Goal: Task Accomplishment & Management: Complete application form

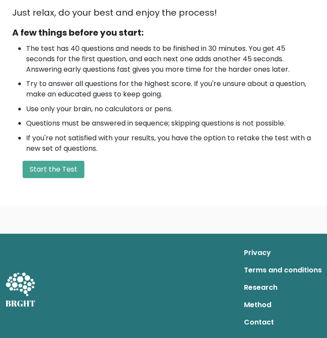
scroll to position [101, 0]
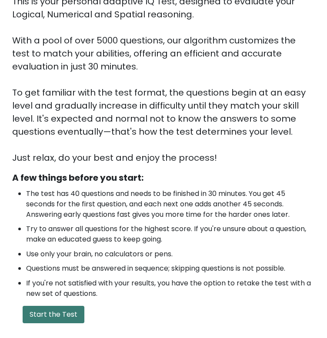
click at [69, 314] on button "Start the Test" at bounding box center [54, 314] width 62 height 17
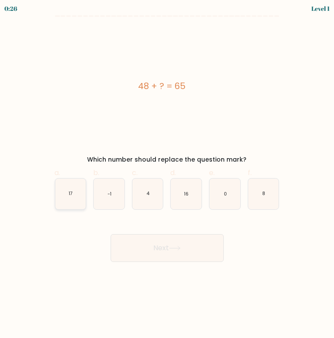
click at [67, 197] on icon "17" at bounding box center [70, 194] width 31 height 31
click at [167, 175] on input "a. 17" at bounding box center [167, 172] width 0 height 6
radio input "true"
click at [163, 247] on button "Next" at bounding box center [166, 248] width 113 height 28
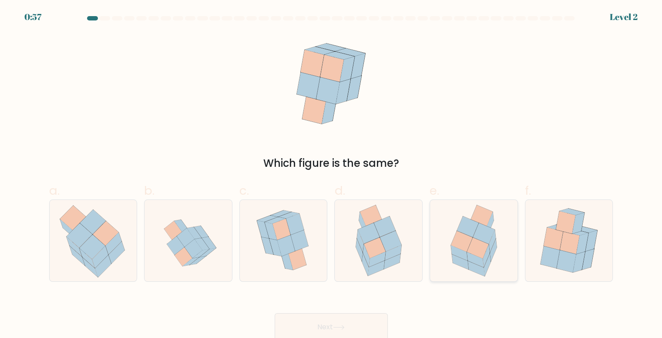
click at [333, 246] on icon at bounding box center [478, 247] width 22 height 21
click at [331, 174] on input "e." at bounding box center [331, 172] width 0 height 6
radio input "true"
click at [331, 322] on button "Next" at bounding box center [330, 327] width 113 height 28
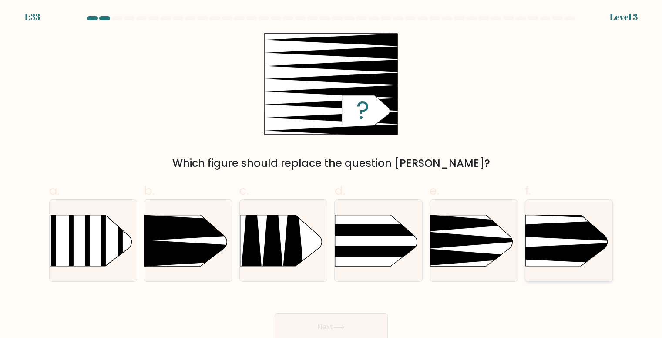
click at [333, 219] on rect at bounding box center [506, 195] width 227 height 173
click at [331, 174] on input "f." at bounding box center [331, 172] width 0 height 6
radio input "true"
click at [313, 325] on button "Next" at bounding box center [330, 327] width 113 height 28
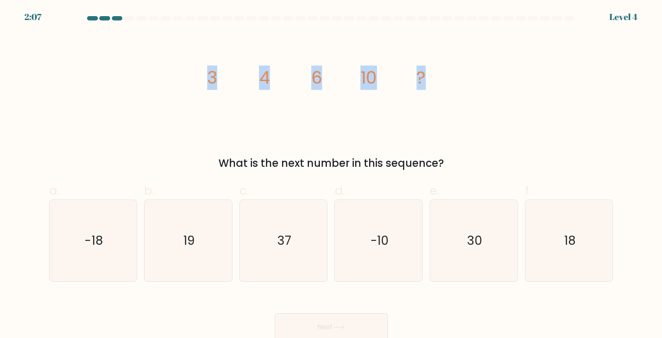
drag, startPoint x: 305, startPoint y: 76, endPoint x: 485, endPoint y: 77, distance: 180.1
click at [333, 75] on div "image/svg+xml 3 4 6 10 ? What is the next number in this sequence?" at bounding box center [331, 102] width 574 height 138
click at [333, 77] on div "image/svg+xml 3 4 6 10 ? What is the next number in this sequence?" at bounding box center [331, 102] width 574 height 138
click at [333, 97] on icon "image/svg+xml 3 4 6 10 ?" at bounding box center [331, 83] width 261 height 101
drag, startPoint x: 387, startPoint y: 79, endPoint x: 513, endPoint y: 73, distance: 126.3
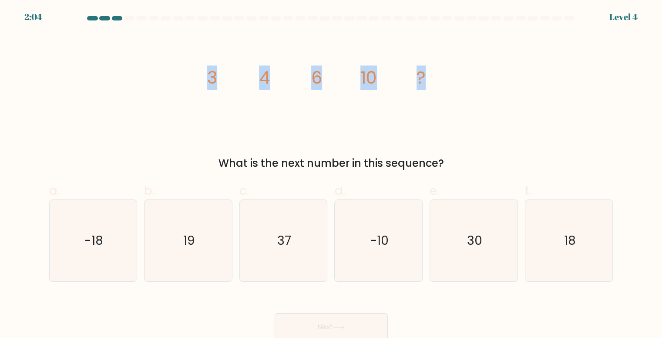
click at [333, 73] on div "image/svg+xml 3 4 6 10 ? What is the next number in this sequence?" at bounding box center [331, 102] width 574 height 138
copy g "3 4 6 10 ?"
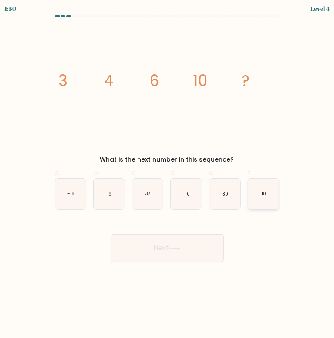
click at [270, 193] on icon "18" at bounding box center [263, 194] width 31 height 31
click at [167, 175] on input "f. 18" at bounding box center [167, 172] width 0 height 6
radio input "true"
click at [267, 120] on icon "image/svg+xml 3 4 6 10 ?" at bounding box center [167, 85] width 228 height 117
click at [196, 245] on button "Next" at bounding box center [166, 248] width 113 height 28
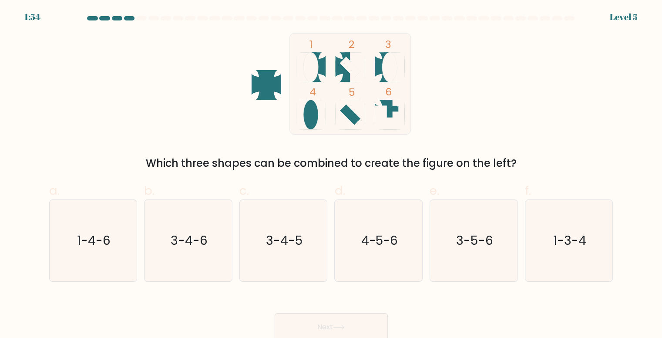
click at [34, 134] on form at bounding box center [331, 178] width 662 height 324
click at [333, 261] on icon "1-3-4" at bounding box center [568, 240] width 81 height 81
click at [331, 174] on input "f. 1-3-4" at bounding box center [331, 172] width 0 height 6
radio input "true"
click at [333, 318] on button "Next" at bounding box center [330, 327] width 113 height 28
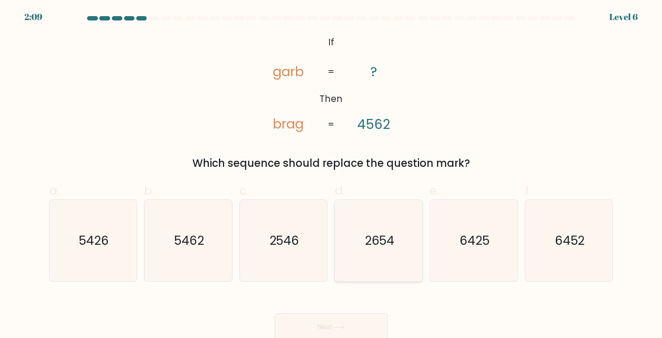
click at [333, 252] on icon "2654" at bounding box center [378, 240] width 81 height 81
click at [331, 174] on input "d. 2654" at bounding box center [331, 172] width 0 height 6
radio input "true"
click at [333, 322] on button "Next" at bounding box center [330, 327] width 113 height 28
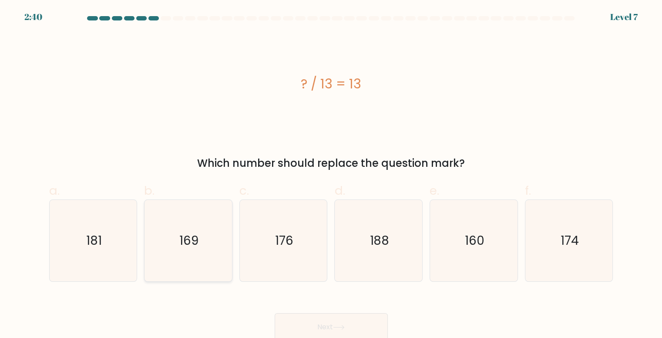
click at [185, 245] on text "169" at bounding box center [188, 240] width 19 height 17
click at [331, 174] on input "b. 169" at bounding box center [331, 172] width 0 height 6
radio input "true"
click at [333, 330] on button "Next" at bounding box center [330, 327] width 113 height 28
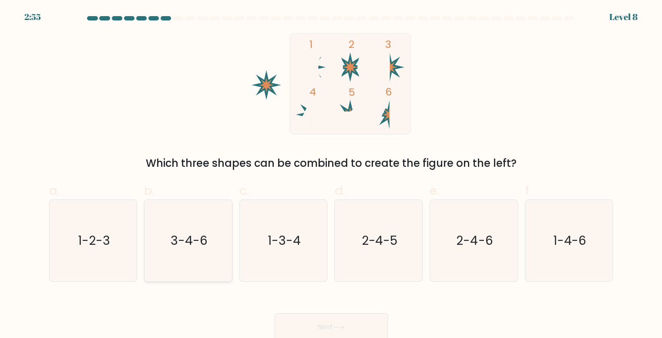
drag, startPoint x: 195, startPoint y: 255, endPoint x: 230, endPoint y: 272, distance: 38.7
click at [195, 256] on icon "3-4-6" at bounding box center [187, 240] width 81 height 81
click at [331, 174] on input "b. 3-4-6" at bounding box center [331, 172] width 0 height 6
radio input "true"
click at [333, 320] on button "Next" at bounding box center [330, 327] width 113 height 28
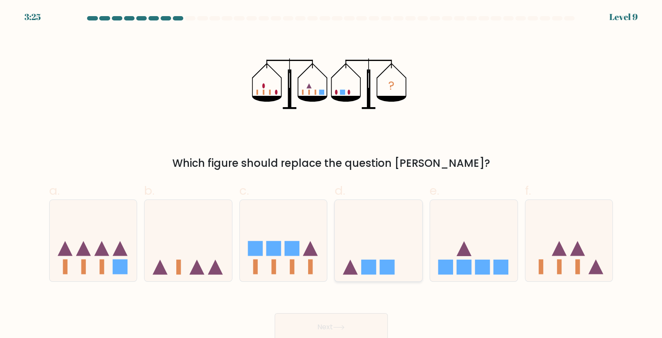
click at [333, 257] on icon at bounding box center [377, 240] width 87 height 72
click at [331, 174] on input "d." at bounding box center [331, 172] width 0 height 6
radio input "true"
click at [333, 331] on button "Next" at bounding box center [330, 327] width 113 height 28
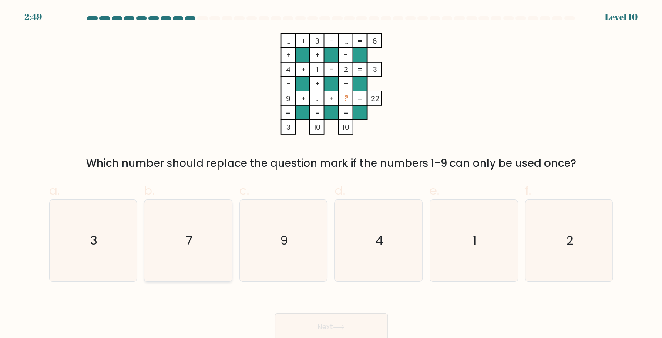
click at [196, 231] on icon "7" at bounding box center [187, 240] width 81 height 81
click at [331, 174] on input "b. 7" at bounding box center [331, 172] width 0 height 6
radio input "true"
click at [333, 324] on button "Next" at bounding box center [330, 327] width 113 height 28
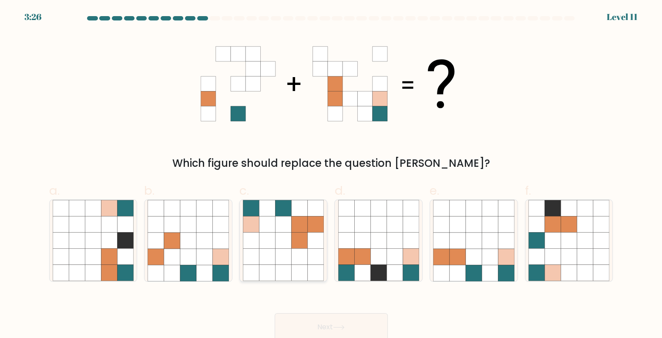
drag, startPoint x: 280, startPoint y: 231, endPoint x: 318, endPoint y: 254, distance: 44.5
click at [281, 231] on icon at bounding box center [283, 224] width 16 height 16
click at [331, 174] on input "c." at bounding box center [331, 172] width 0 height 6
radio input "true"
click at [333, 327] on button "Next" at bounding box center [330, 327] width 113 height 28
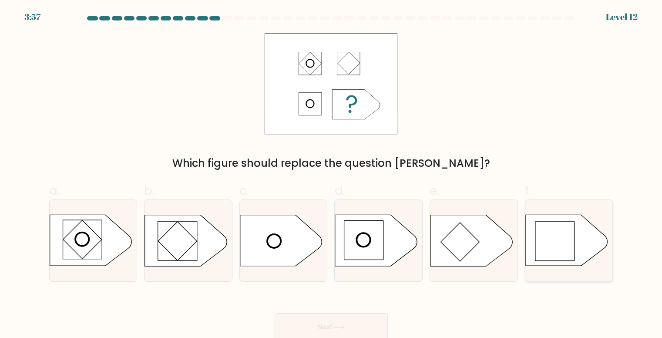
drag, startPoint x: 556, startPoint y: 242, endPoint x: 552, endPoint y: 244, distance: 4.7
click at [333, 240] on rect at bounding box center [554, 240] width 39 height 39
click at [331, 174] on input "f." at bounding box center [331, 172] width 0 height 6
radio input "true"
click at [333, 325] on button "Next" at bounding box center [330, 327] width 113 height 28
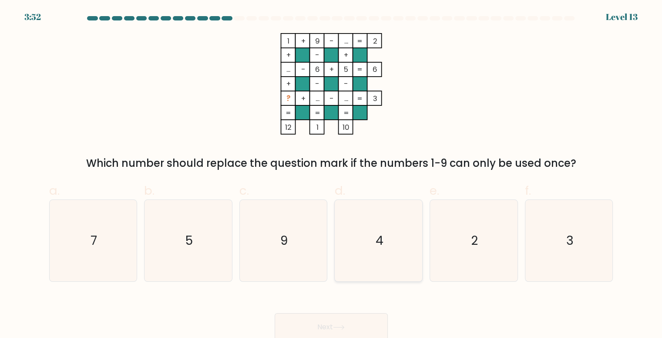
click at [333, 251] on icon "4" at bounding box center [378, 240] width 81 height 81
click at [331, 174] on input "d. 4" at bounding box center [331, 172] width 0 height 6
radio input "true"
click at [333, 322] on button "Next" at bounding box center [330, 327] width 113 height 28
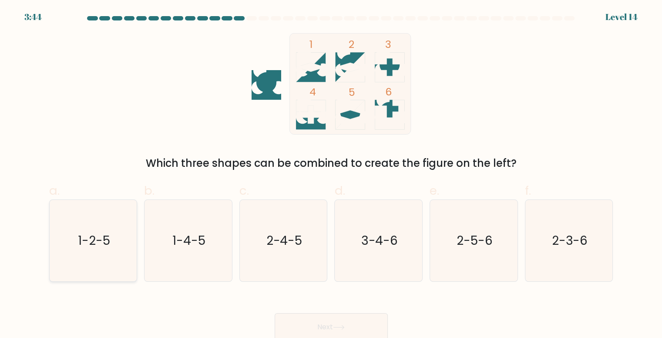
click at [104, 260] on icon "1-2-5" at bounding box center [93, 240] width 81 height 81
click at [331, 174] on input "a. 1-2-5" at bounding box center [331, 172] width 0 height 6
radio input "true"
click at [299, 322] on button "Next" at bounding box center [330, 327] width 113 height 28
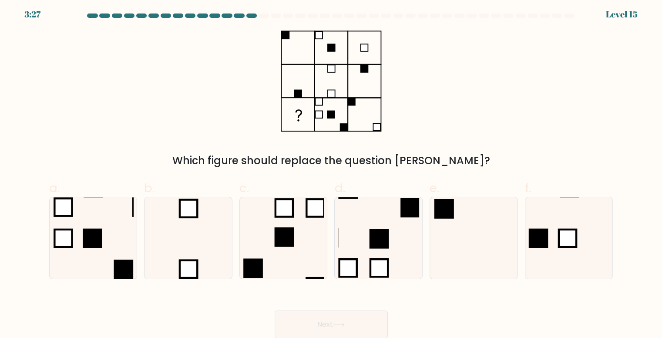
scroll to position [3, 0]
click at [333, 245] on rect at bounding box center [567, 237] width 17 height 17
click at [331, 171] on input "f." at bounding box center [331, 169] width 0 height 6
radio input "true"
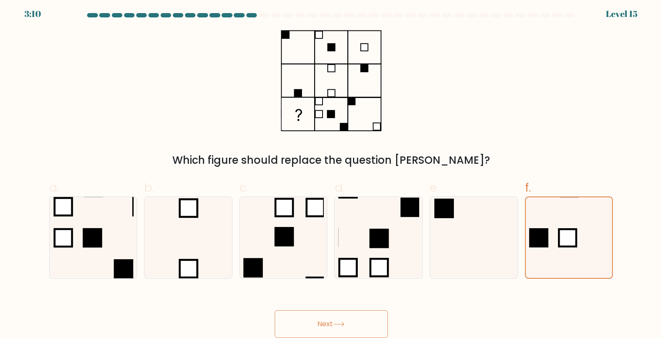
click at [333, 321] on button "Next" at bounding box center [330, 324] width 113 height 28
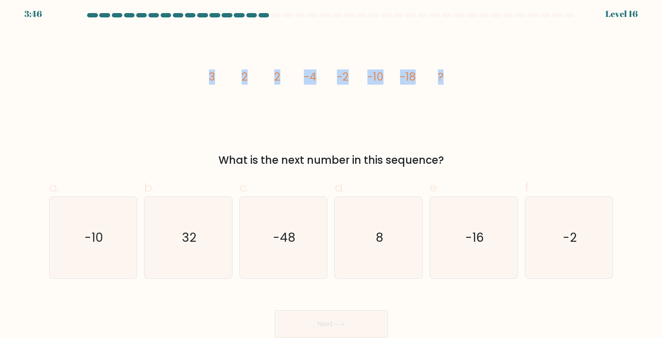
drag, startPoint x: 211, startPoint y: 76, endPoint x: 509, endPoint y: 102, distance: 299.5
click at [333, 105] on div "image/svg+xml 3 2 [DATE] -[DATE] ? What is the next number in this sequence?" at bounding box center [331, 99] width 574 height 138
copy g "3 2 [DATE] -[DATE] ?"
click at [273, 97] on icon "image/svg+xml 3 2 [DATE] -[DATE] ?" at bounding box center [331, 80] width 261 height 101
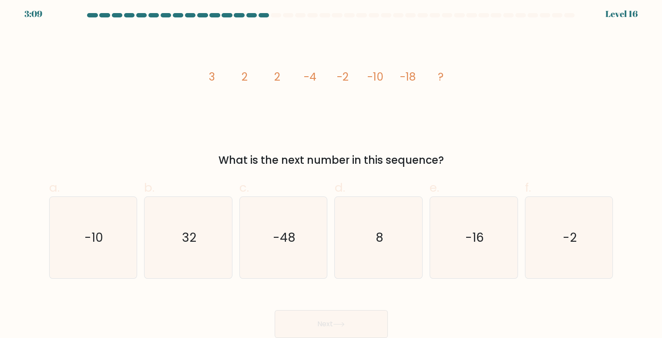
drag, startPoint x: 234, startPoint y: 114, endPoint x: 247, endPoint y: 115, distance: 13.2
click at [234, 114] on icon "image/svg+xml 3 2 [DATE] -[DATE] ?" at bounding box center [331, 80] width 261 height 101
click at [333, 229] on text "-16" at bounding box center [474, 237] width 19 height 17
click at [331, 171] on input "e. -16" at bounding box center [331, 169] width 0 height 6
radio input "true"
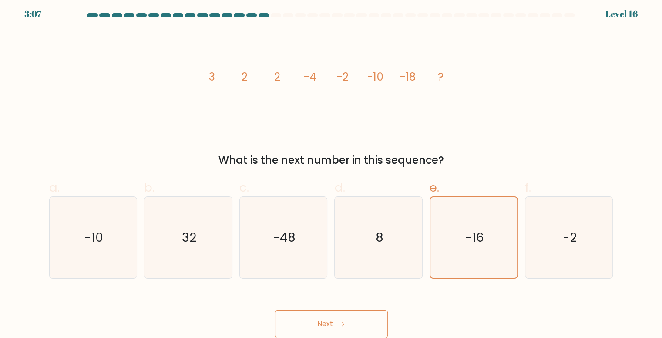
click at [331, 326] on button "Next" at bounding box center [330, 324] width 113 height 28
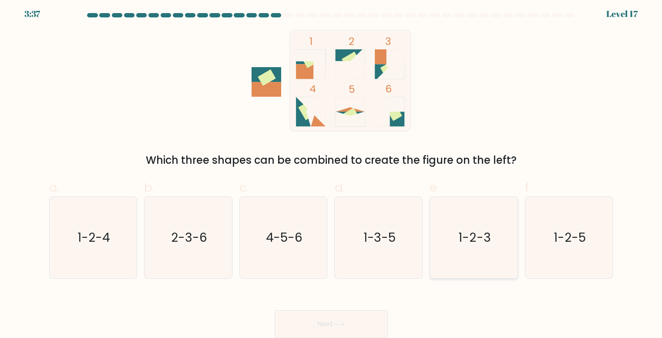
click at [333, 247] on icon "1-2-3" at bounding box center [473, 237] width 81 height 81
click at [331, 171] on input "e. 1-2-3" at bounding box center [331, 169] width 0 height 6
radio input "true"
click at [333, 325] on icon at bounding box center [339, 323] width 12 height 5
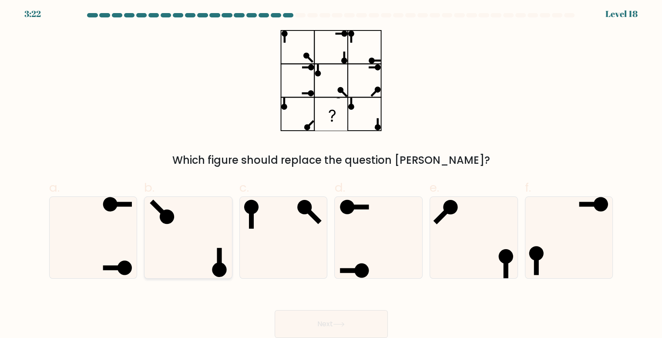
drag, startPoint x: 108, startPoint y: 241, endPoint x: 198, endPoint y: 271, distance: 94.9
click at [110, 241] on icon at bounding box center [93, 237] width 81 height 81
click at [331, 171] on input "a." at bounding box center [331, 169] width 0 height 6
radio input "true"
click at [333, 326] on icon at bounding box center [339, 323] width 12 height 5
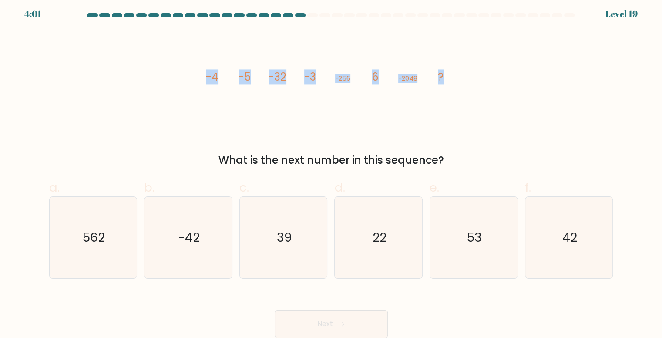
drag, startPoint x: 265, startPoint y: 74, endPoint x: 179, endPoint y: 67, distance: 86.9
click at [179, 67] on div "image/svg+xml -4 -5 -32 -3 -256 6 -2048 ? What is the next number in this seque…" at bounding box center [331, 99] width 574 height 138
copy g "-4 -5 -32 -3 -256 6 -2048 ?"
click at [226, 134] on div "image/svg+xml -4 -5 -32 -3 -256 6 -2048 ? What is the next number in this seque…" at bounding box center [331, 99] width 574 height 138
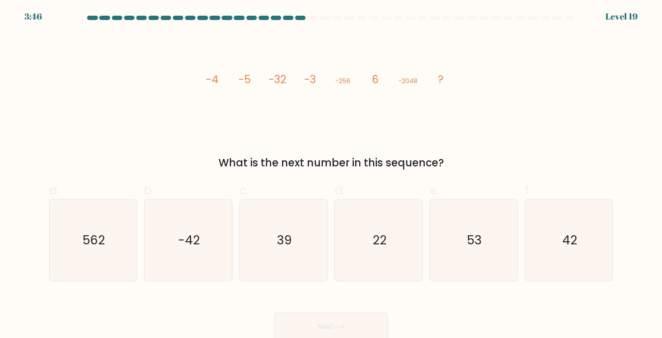
scroll to position [0, 0]
drag, startPoint x: 140, startPoint y: 84, endPoint x: 131, endPoint y: 80, distance: 9.5
click at [131, 80] on div "image/svg+xml -4 -5 -32 -3 -256 6 -2048 ? What is the next number in this seque…" at bounding box center [331, 102] width 574 height 138
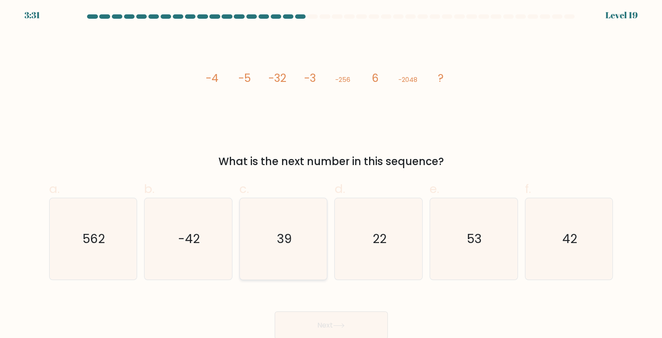
scroll to position [3, 0]
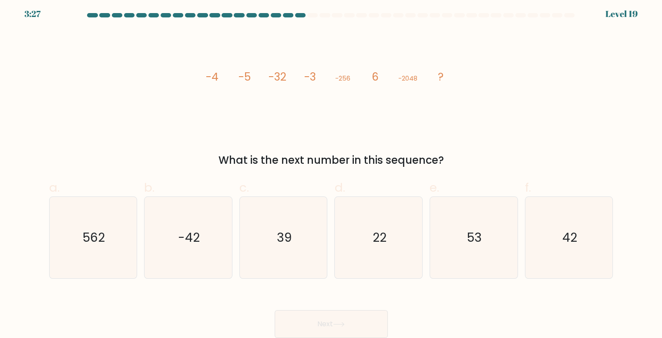
click at [101, 91] on div "image/svg+xml -4 -5 -32 -3 -256 6 -2048 ? What is the next number in this seque…" at bounding box center [331, 99] width 574 height 138
click at [333, 226] on icon "22" at bounding box center [378, 237] width 81 height 81
click at [331, 171] on input "d. 22" at bounding box center [331, 169] width 0 height 6
radio input "true"
click at [333, 319] on button "Next" at bounding box center [330, 324] width 113 height 28
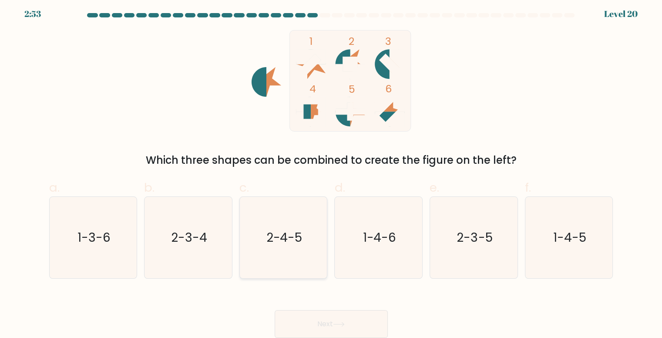
drag, startPoint x: 285, startPoint y: 242, endPoint x: 291, endPoint y: 241, distance: 5.5
click at [287, 241] on text "2-4-5" at bounding box center [284, 237] width 36 height 17
click at [331, 171] on input "c. 2-4-5" at bounding box center [331, 169] width 0 height 6
radio input "true"
click at [333, 322] on button "Next" at bounding box center [330, 324] width 113 height 28
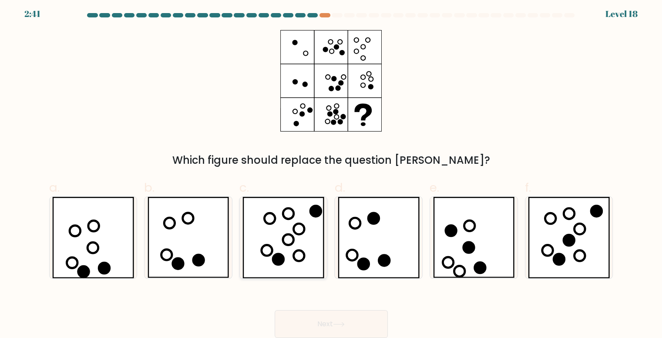
drag, startPoint x: 280, startPoint y: 240, endPoint x: 293, endPoint y: 250, distance: 16.1
click at [281, 240] on icon at bounding box center [283, 237] width 82 height 81
click at [331, 171] on input "c." at bounding box center [331, 169] width 0 height 6
radio input "true"
click at [333, 319] on button "Next" at bounding box center [330, 324] width 113 height 28
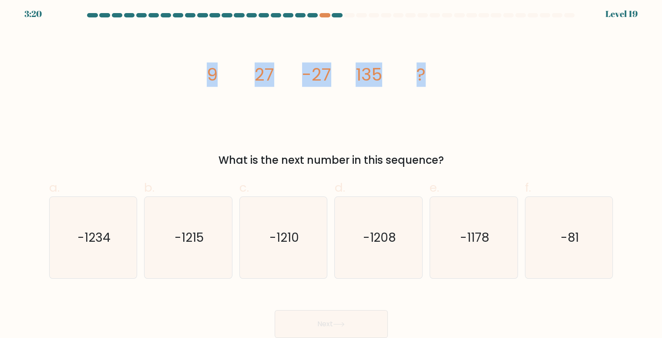
drag, startPoint x: 221, startPoint y: 72, endPoint x: 440, endPoint y: 75, distance: 218.4
click at [333, 75] on icon "image/svg+xml 9 27 -27 135 ?" at bounding box center [331, 80] width 261 height 101
copy g "9 27 -27 135 ?"
click at [172, 107] on div "image/svg+xml 9 27 -27 135 ? What is the next number in this sequence?" at bounding box center [331, 99] width 574 height 138
click at [176, 85] on div "image/svg+xml 9 27 -27 135 ? What is the next number in this sequence?" at bounding box center [331, 99] width 574 height 138
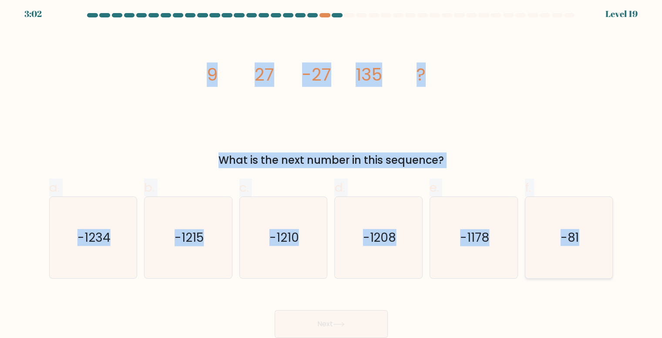
drag, startPoint x: 284, startPoint y: 91, endPoint x: 585, endPoint y: 235, distance: 333.9
click at [333, 235] on form at bounding box center [331, 175] width 662 height 324
click at [137, 105] on div "image/svg+xml 9 27 -27 135 ? What is the next number in this sequence?" at bounding box center [331, 99] width 574 height 138
click at [182, 253] on icon "-1215" at bounding box center [187, 237] width 81 height 81
click at [331, 171] on input "b. -1215" at bounding box center [331, 169] width 0 height 6
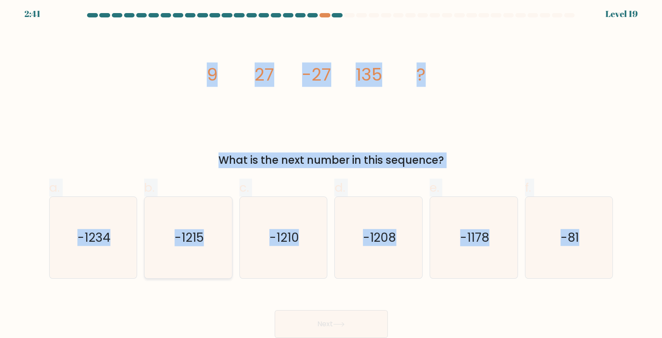
radio input "true"
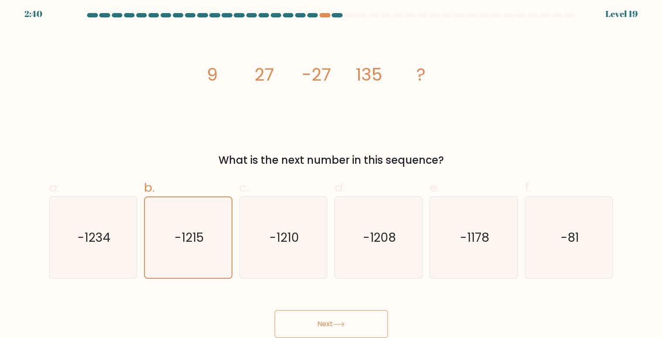
click at [333, 324] on button "Next" at bounding box center [330, 324] width 113 height 28
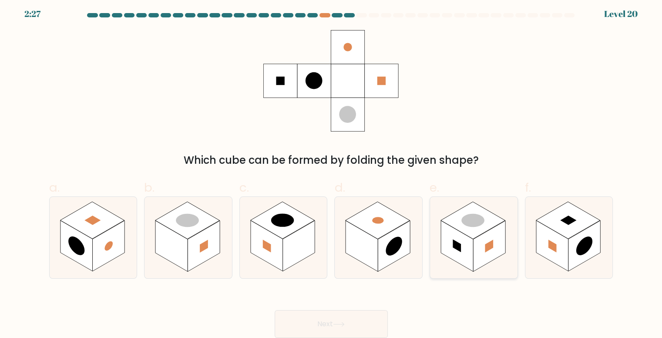
click at [333, 239] on rect at bounding box center [457, 245] width 32 height 51
click at [331, 171] on input "e." at bounding box center [331, 169] width 0 height 6
radio input "true"
click at [333, 335] on button "Next" at bounding box center [330, 324] width 113 height 28
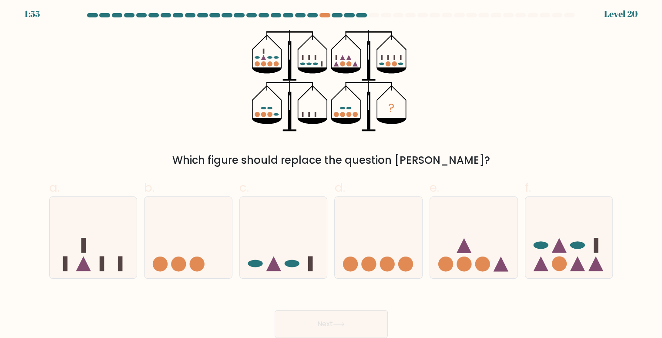
click at [131, 96] on div "? Which figure should replace the question mark?" at bounding box center [331, 99] width 574 height 138
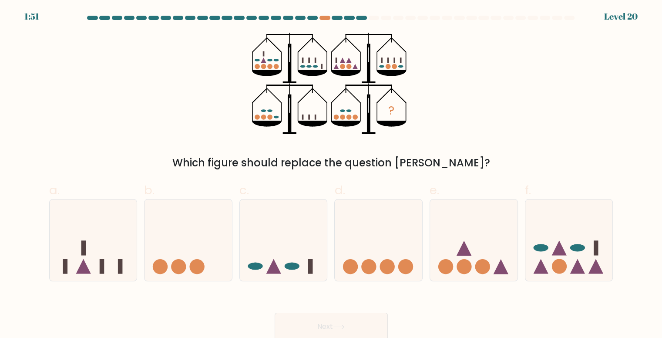
scroll to position [0, 0]
click at [119, 151] on div "? Which figure should replace the question mark?" at bounding box center [331, 102] width 574 height 138
click at [282, 243] on icon at bounding box center [283, 240] width 87 height 72
click at [331, 174] on input "c." at bounding box center [331, 172] width 0 height 6
radio input "true"
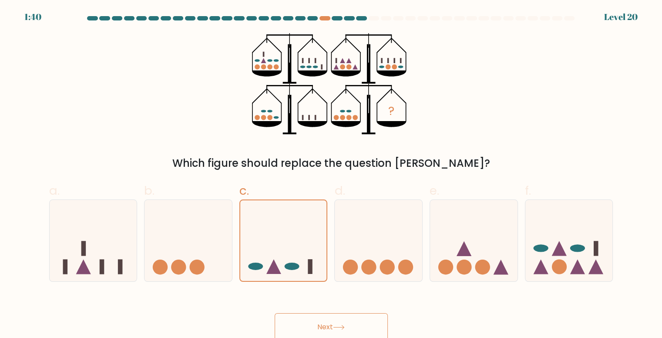
click at [333, 325] on button "Next" at bounding box center [330, 327] width 113 height 28
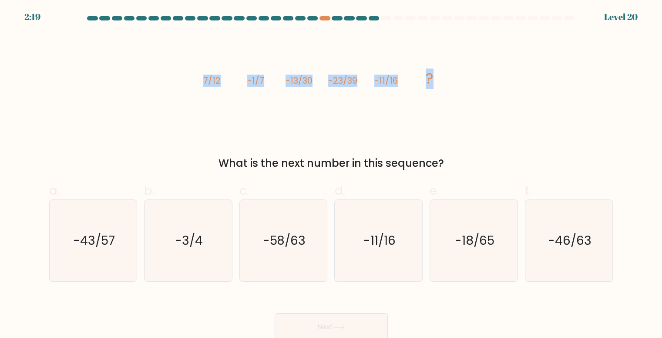
drag, startPoint x: 205, startPoint y: 80, endPoint x: 455, endPoint y: 83, distance: 250.6
click at [333, 83] on icon "image/svg+xml 7/12 -1/7 -13/30 -23/39 -11/16 ?" at bounding box center [331, 83] width 261 height 101
copy g "7/12 -1/7 -13/30 -23/39 -11/16 ?"
click at [195, 126] on div "image/svg+xml 7/12 -1/7 -13/30 -23/39 -11/16 ? What is the next number in this …" at bounding box center [331, 102] width 574 height 138
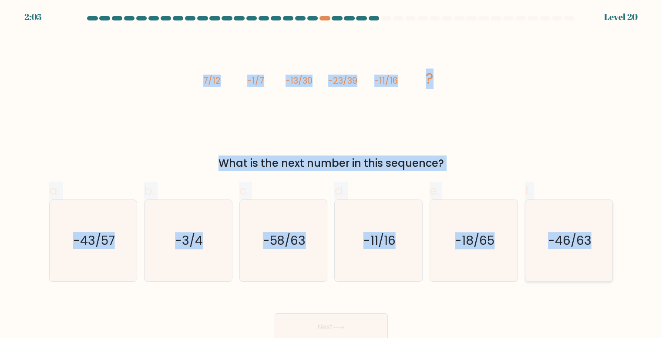
drag, startPoint x: 198, startPoint y: 79, endPoint x: 608, endPoint y: 244, distance: 441.4
click at [333, 246] on form at bounding box center [331, 178] width 662 height 324
copy form "7/12 -1/7 -13/30 -23/39 -11/16 ? What is the next number in this sequence? a. -…"
click at [148, 120] on div "image/svg+xml 7/12 -1/7 -13/30 -23/39 -11/16 ? What is the next number in this …" at bounding box center [331, 102] width 574 height 138
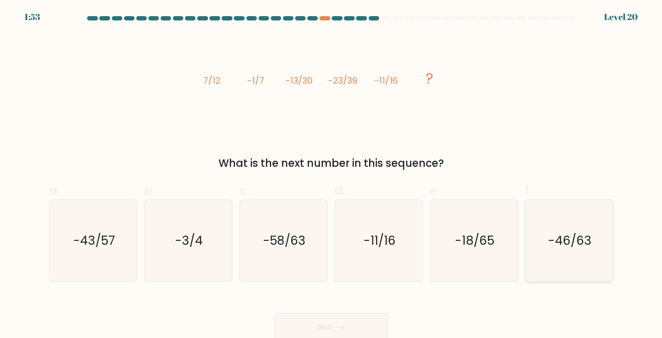
drag, startPoint x: 552, startPoint y: 233, endPoint x: 538, endPoint y: 241, distance: 15.8
click at [333, 235] on text "-46/63" at bounding box center [569, 240] width 43 height 17
click at [331, 174] on input "f. -46/63" at bounding box center [331, 172] width 0 height 6
radio input "true"
click at [333, 319] on button "Next" at bounding box center [330, 327] width 113 height 28
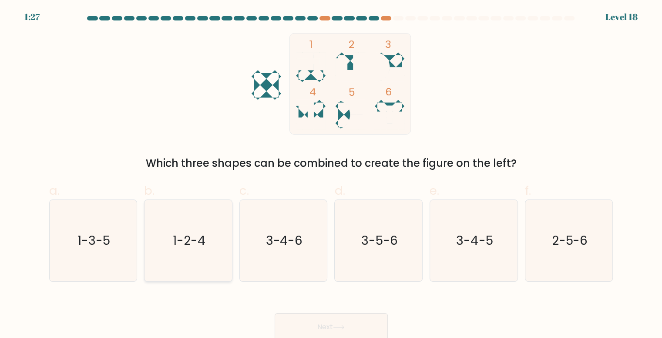
drag, startPoint x: 187, startPoint y: 242, endPoint x: 189, endPoint y: 253, distance: 10.6
click at [187, 243] on text "1-2-4" at bounding box center [189, 240] width 33 height 17
click at [331, 174] on input "b. 1-2-4" at bounding box center [331, 172] width 0 height 6
radio input "true"
click at [332, 326] on button "Next" at bounding box center [330, 327] width 113 height 28
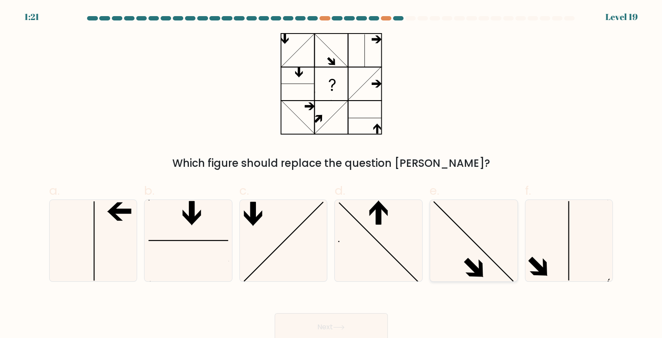
click at [333, 261] on icon at bounding box center [473, 240] width 81 height 81
click at [331, 174] on input "e." at bounding box center [331, 172] width 0 height 6
radio input "true"
click at [333, 321] on button "Next" at bounding box center [330, 327] width 113 height 28
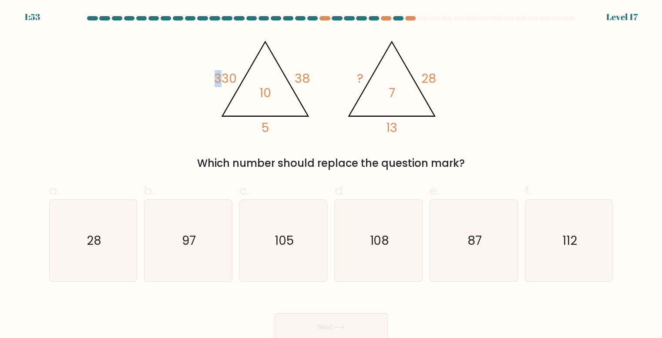
drag, startPoint x: 206, startPoint y: 61, endPoint x: 221, endPoint y: 62, distance: 15.3
click at [218, 61] on div "@import url('[URL][DOMAIN_NAME]); 330 38 5 10 @import url('[URL][DOMAIN_NAME]);…" at bounding box center [331, 102] width 574 height 138
click at [333, 142] on div "@import url('[URL][DOMAIN_NAME]); 330 38 5 10 @import url('[URL][DOMAIN_NAME]);…" at bounding box center [331, 102] width 574 height 138
click at [92, 94] on div "@import url('[URL][DOMAIN_NAME]); 330 38 5 10 @import url('[URL][DOMAIN_NAME]);…" at bounding box center [331, 102] width 574 height 138
drag, startPoint x: 292, startPoint y: 248, endPoint x: 294, endPoint y: 259, distance: 11.4
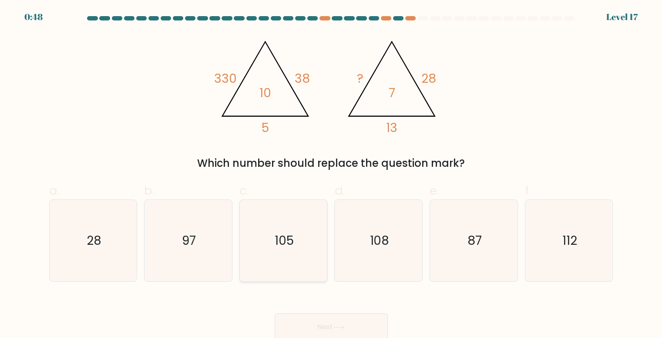
click at [291, 248] on text "105" at bounding box center [283, 240] width 19 height 17
click at [331, 174] on input "c. 105" at bounding box center [331, 172] width 0 height 6
radio input "true"
click at [319, 324] on button "Next" at bounding box center [330, 327] width 113 height 28
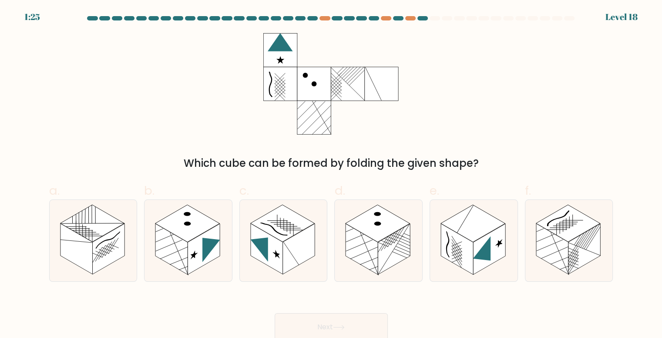
click at [228, 147] on div "Which cube can be formed by folding the given shape?" at bounding box center [331, 102] width 574 height 138
click at [333, 238] on rect at bounding box center [361, 248] width 32 height 51
click at [331, 174] on input "d." at bounding box center [331, 172] width 0 height 6
radio input "true"
click at [333, 325] on icon at bounding box center [339, 326] width 12 height 5
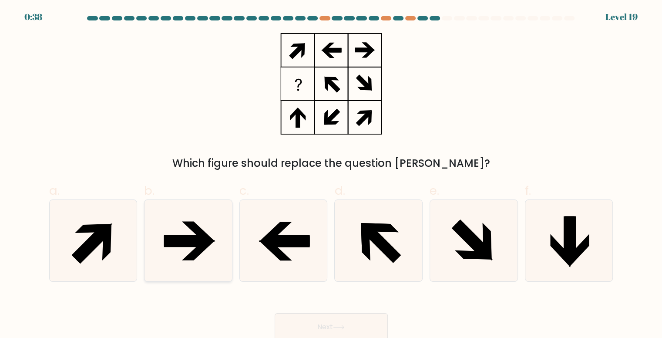
click at [208, 231] on icon at bounding box center [187, 240] width 81 height 81
click at [331, 174] on input "b." at bounding box center [331, 172] width 0 height 6
radio input "true"
click at [333, 321] on button "Next" at bounding box center [330, 327] width 113 height 28
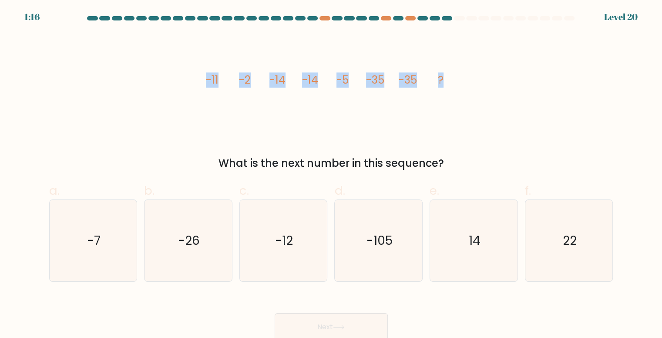
drag, startPoint x: 393, startPoint y: 98, endPoint x: 472, endPoint y: 94, distance: 78.9
click at [333, 94] on div "image/svg+xml -11 -2 -14 -14 -5 -35 -35 ? What is the next number in this seque…" at bounding box center [331, 102] width 574 height 138
copy g "-11 -2 -14 -14 -5 -35 -35 ?"
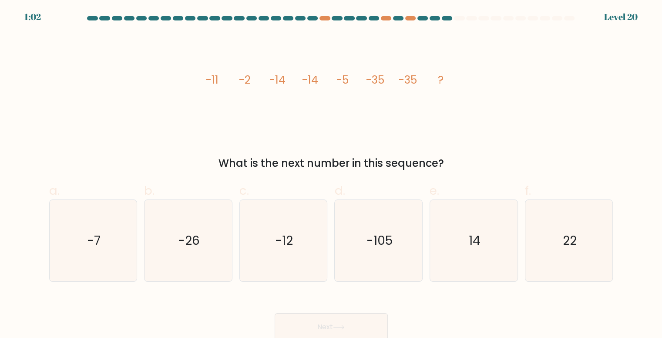
click at [201, 141] on div "image/svg+xml -11 -2 -14 -14 -5 -35 -35 ? What is the next number in this seque…" at bounding box center [331, 102] width 574 height 138
click at [204, 67] on icon "image/svg+xml -11 -2 -14 -14 -5 -35 -35 ?" at bounding box center [331, 83] width 261 height 101
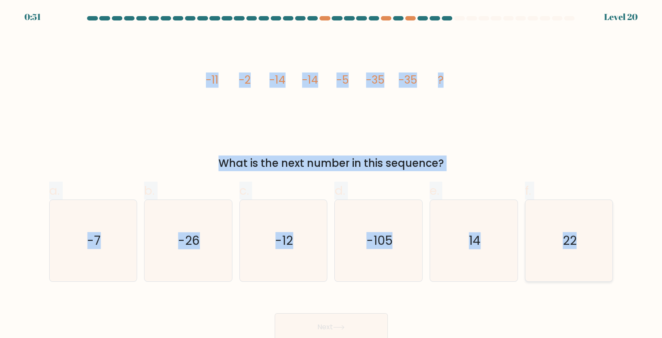
drag, startPoint x: 200, startPoint y: 84, endPoint x: 590, endPoint y: 241, distance: 421.2
click at [333, 242] on form at bounding box center [331, 178] width 662 height 324
copy form "-11 -2 -14 -14 -5 -35 -35 ? What is the next number in this sequence? a. -7 b. …"
drag, startPoint x: 178, startPoint y: 128, endPoint x: 179, endPoint y: 133, distance: 5.3
click at [178, 128] on div "image/svg+xml -11 -2 -14 -14 -5 -35 -35 ? What is the next number in this seque…" at bounding box center [331, 102] width 574 height 138
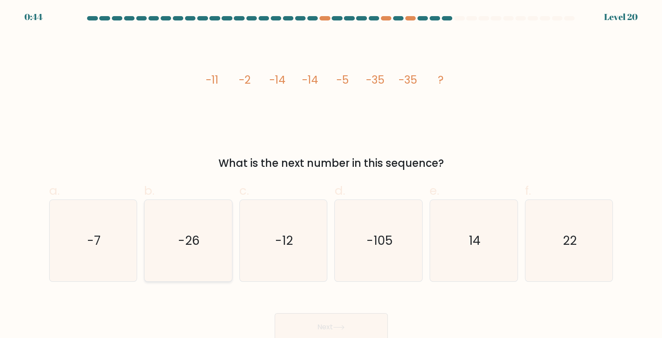
click at [198, 238] on text "-26" at bounding box center [189, 240] width 22 height 17
click at [331, 174] on input "b. -26" at bounding box center [331, 172] width 0 height 6
radio input "true"
click at [327, 322] on button "Next" at bounding box center [330, 327] width 113 height 28
